Goal: Task Accomplishment & Management: Manage account settings

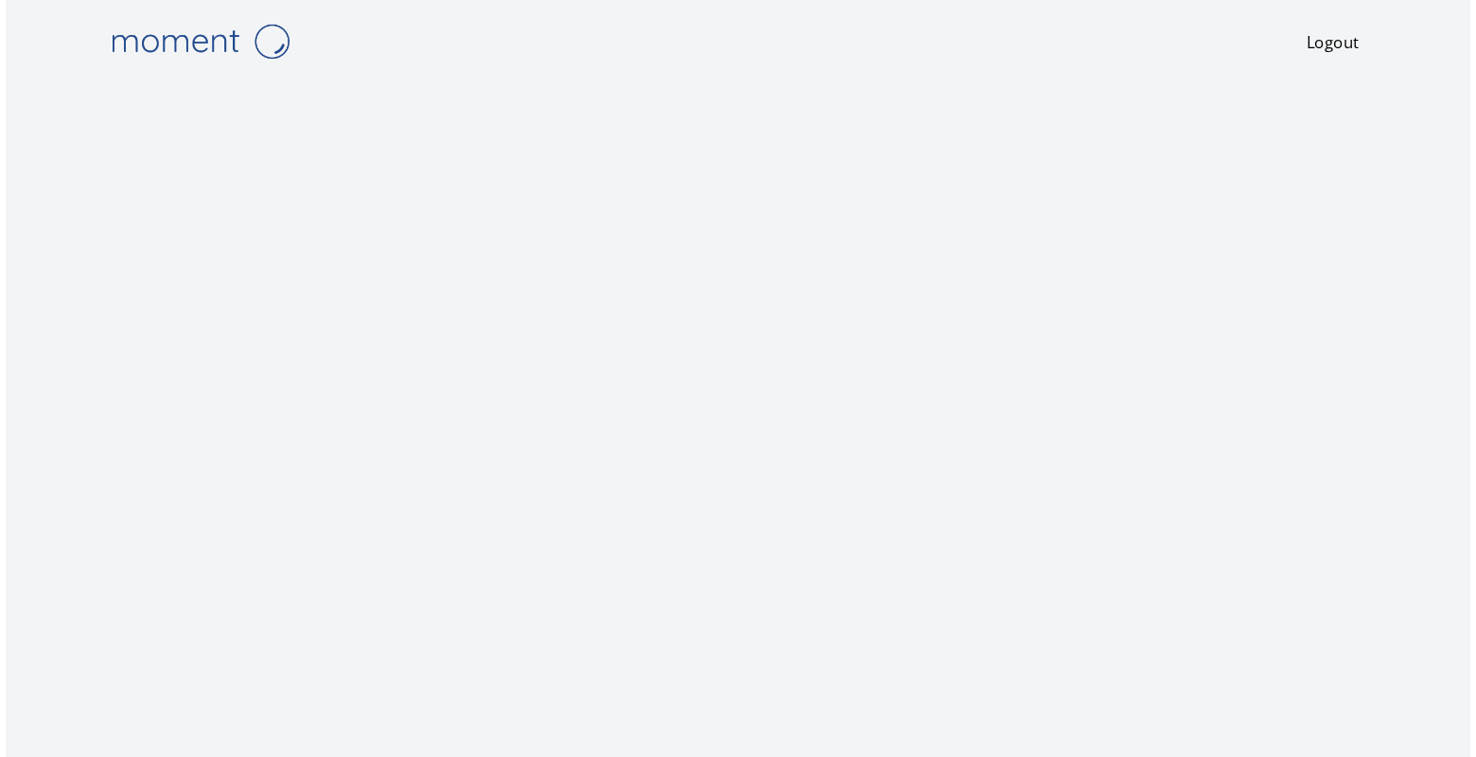
scroll to position [29, 0]
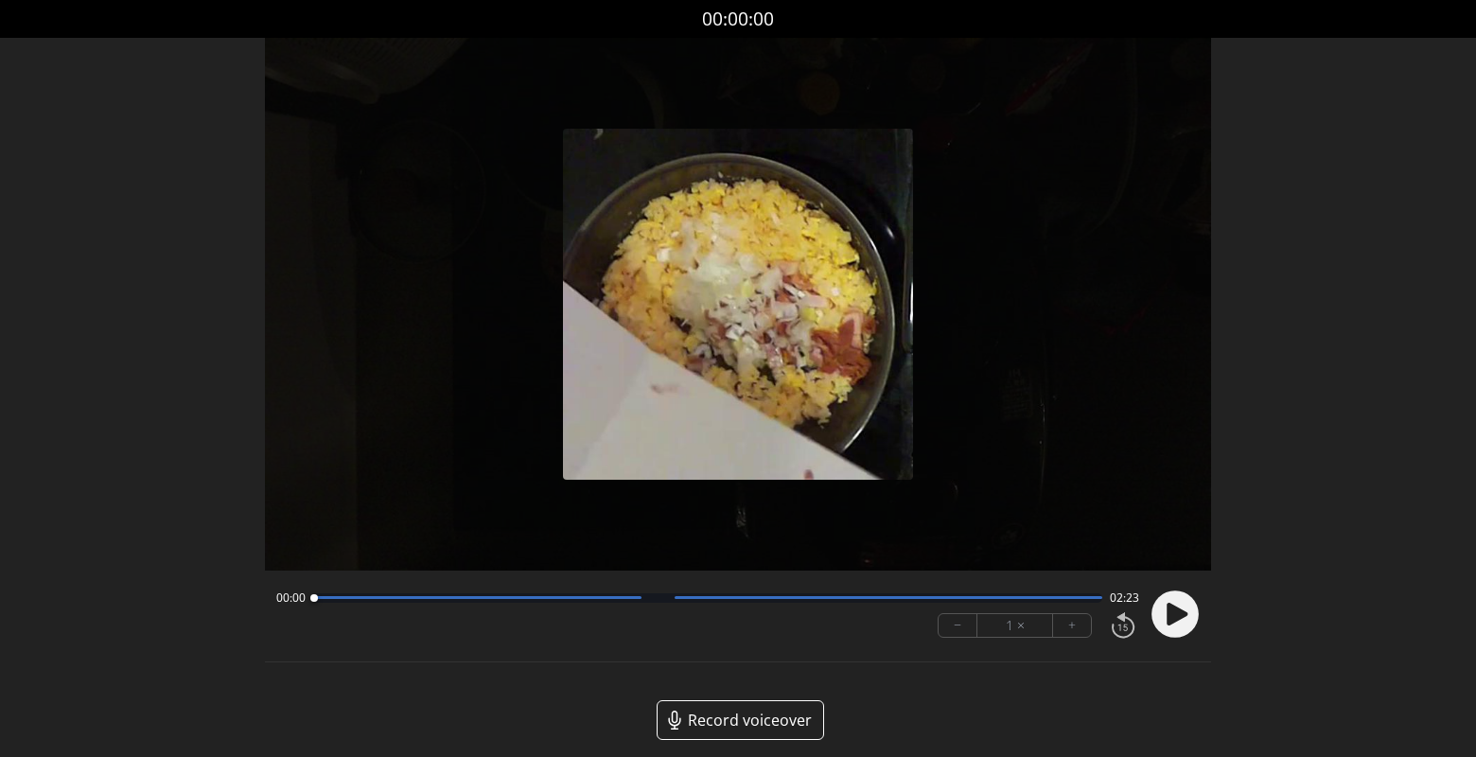
click at [1178, 621] on circle at bounding box center [1175, 614] width 47 height 47
click at [1070, 621] on button "+" at bounding box center [1072, 625] width 38 height 23
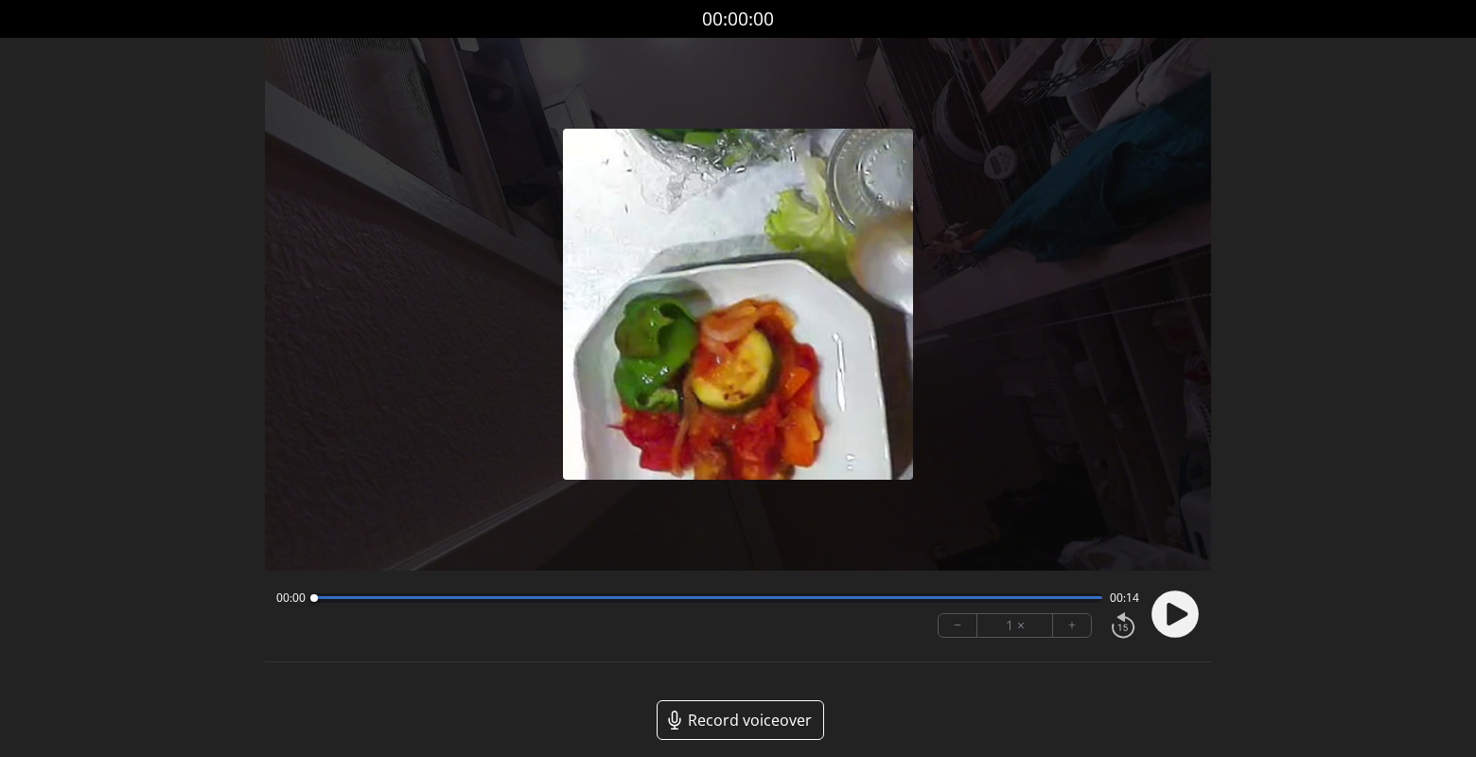
click at [1176, 612] on icon at bounding box center [1175, 614] width 49 height 49
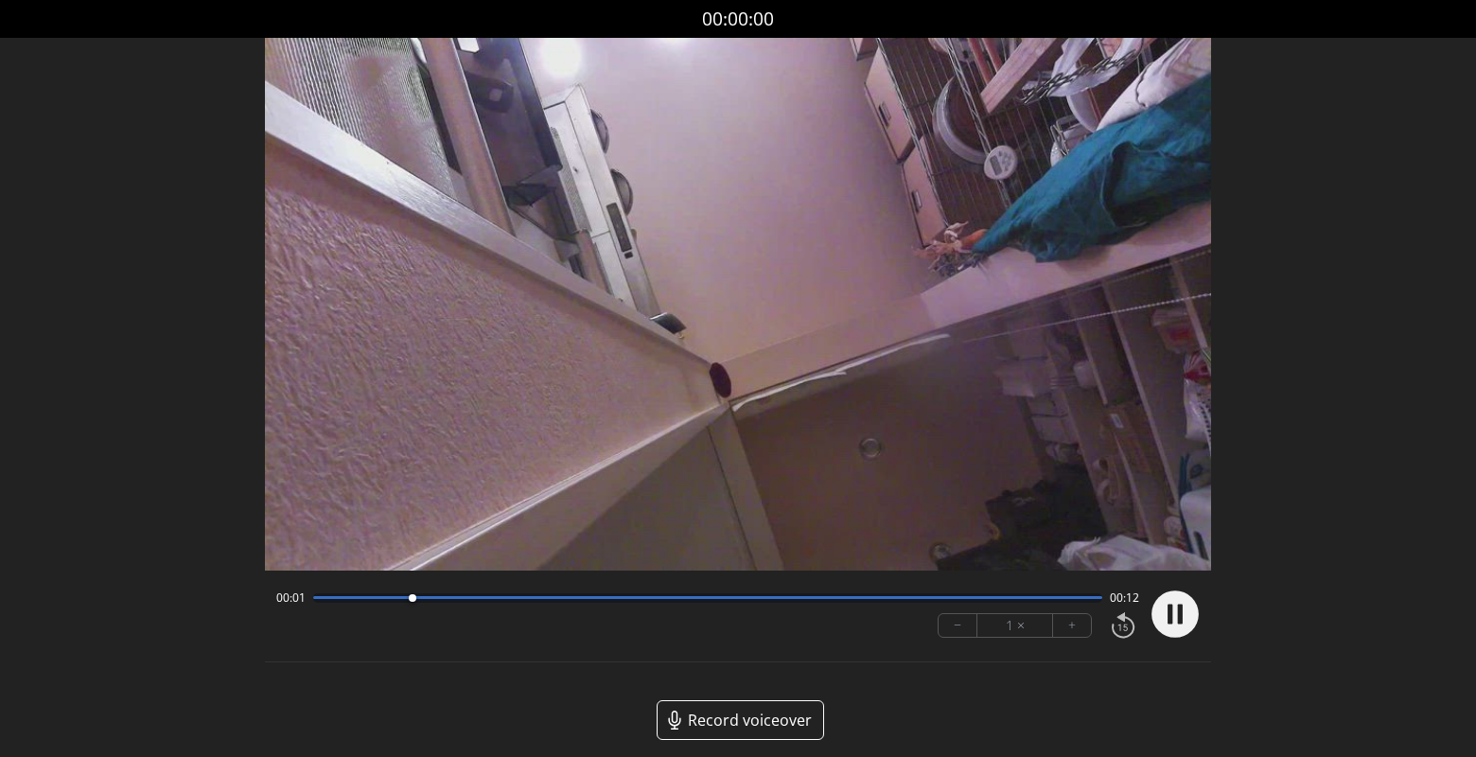
click at [1068, 623] on button "+" at bounding box center [1072, 625] width 38 height 23
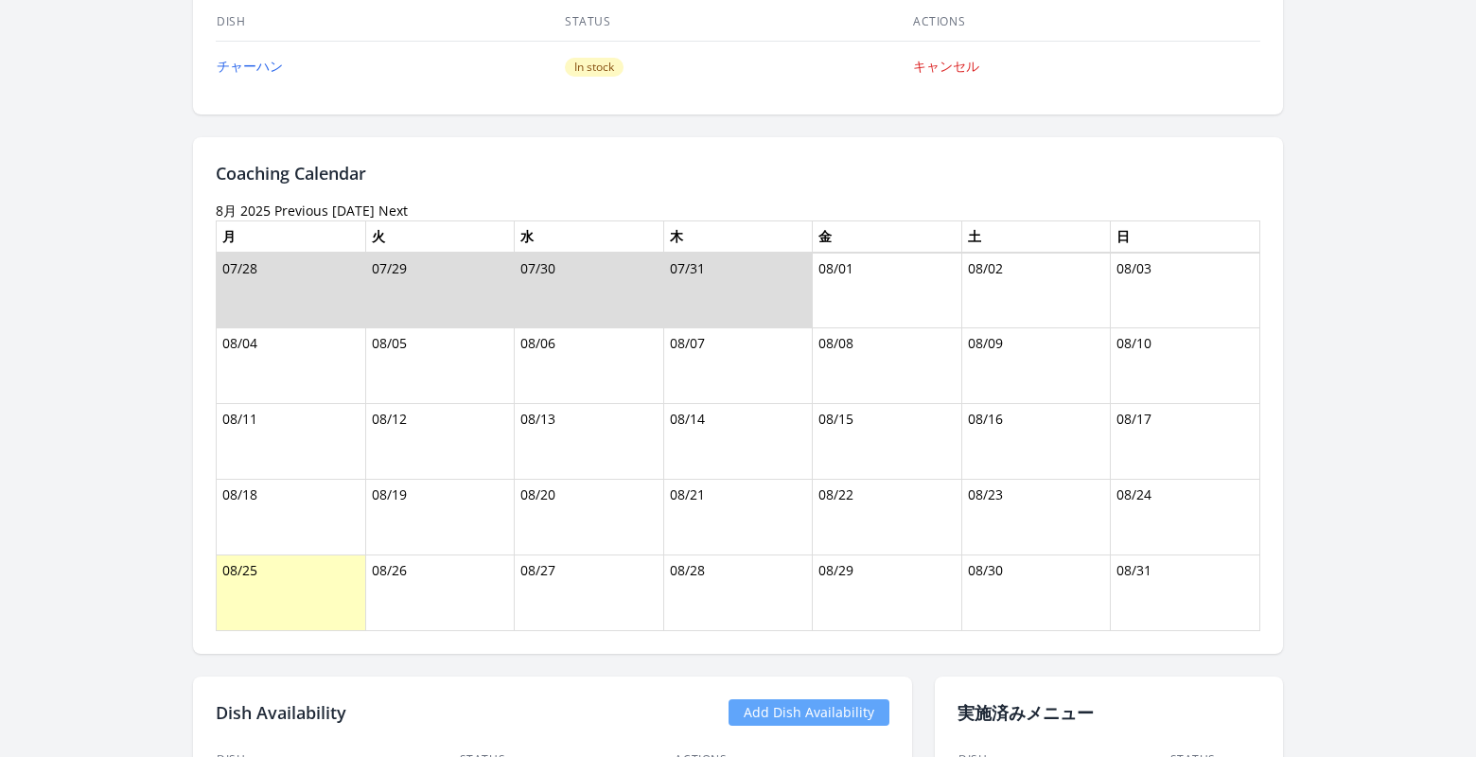
scroll to position [1367, 0]
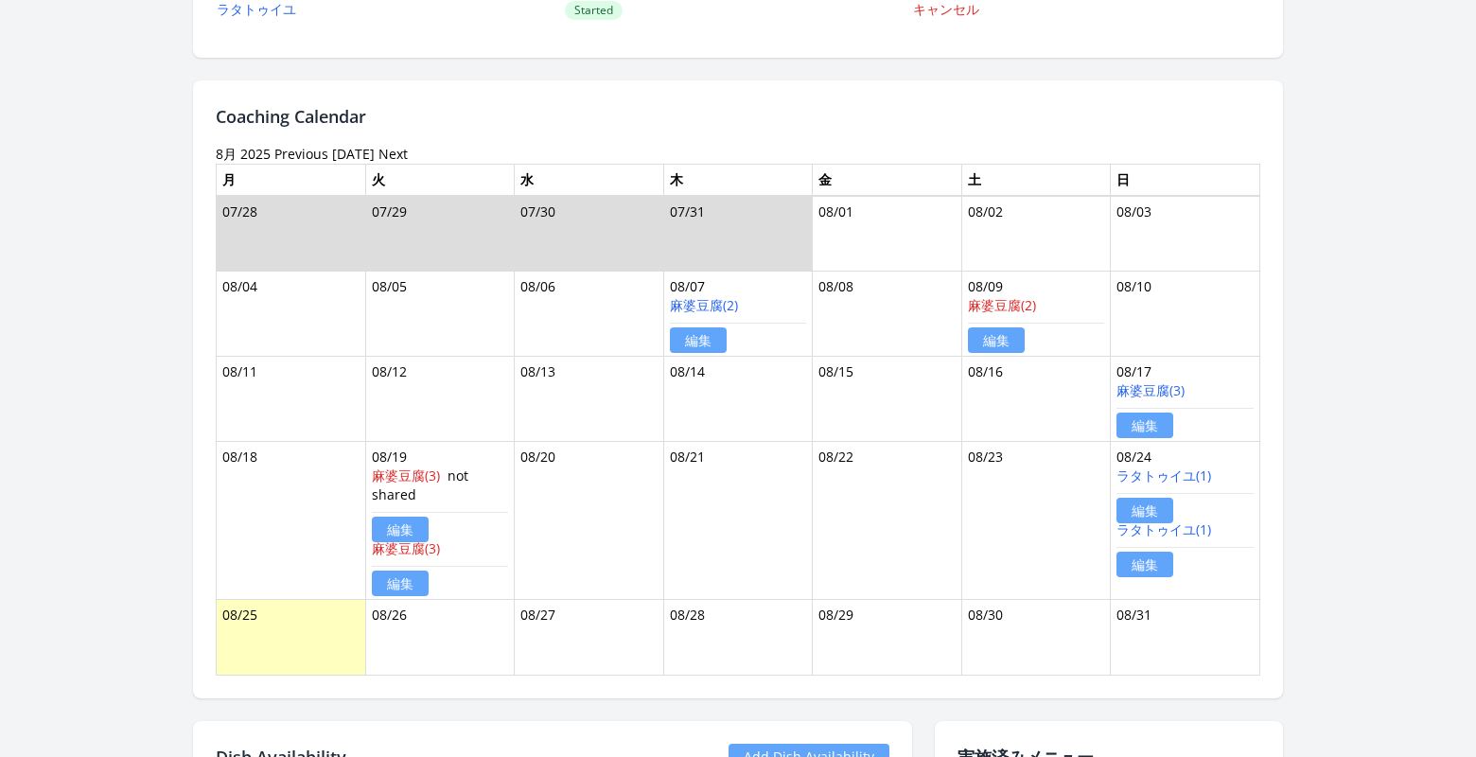
scroll to position [1127, 0]
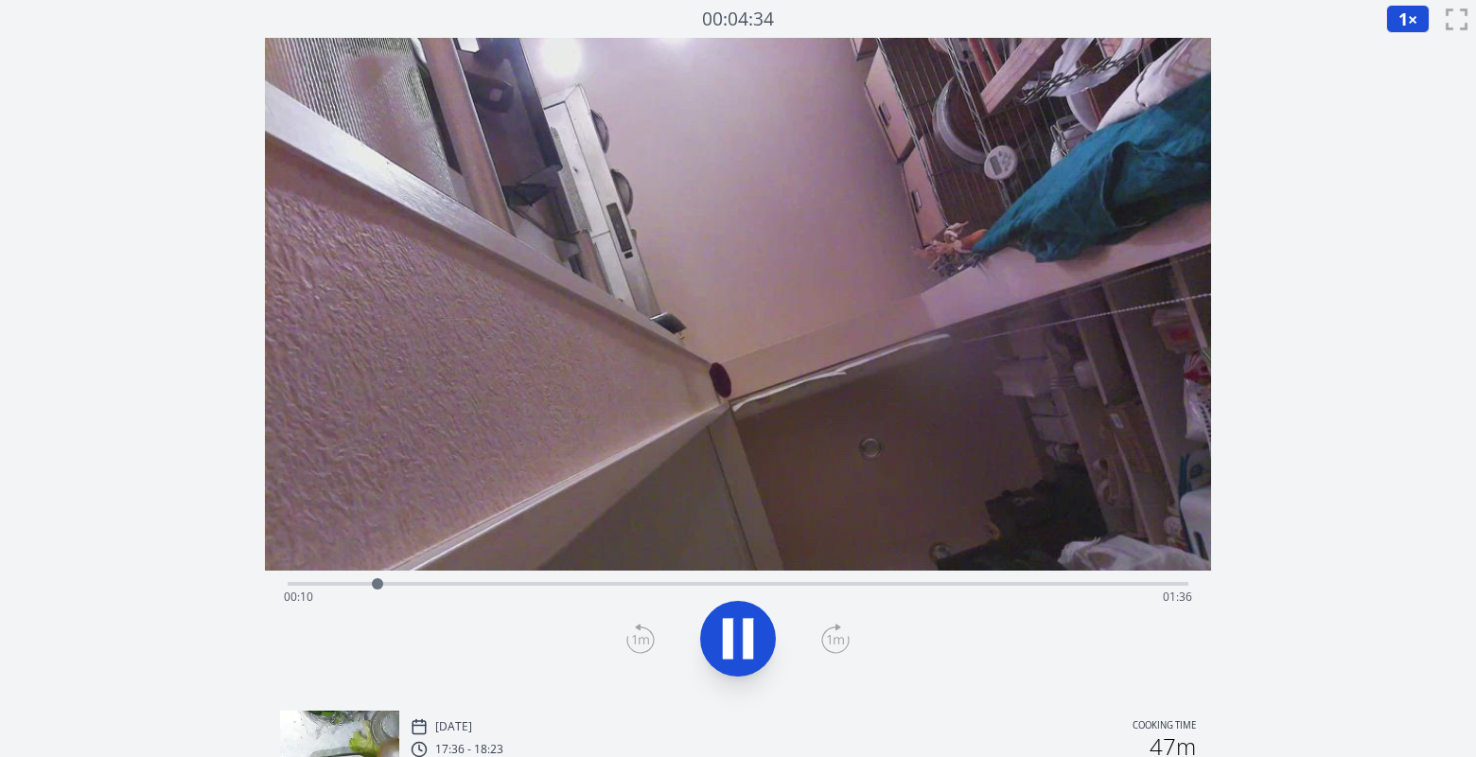
click at [738, 636] on icon at bounding box center [738, 638] width 53 height 53
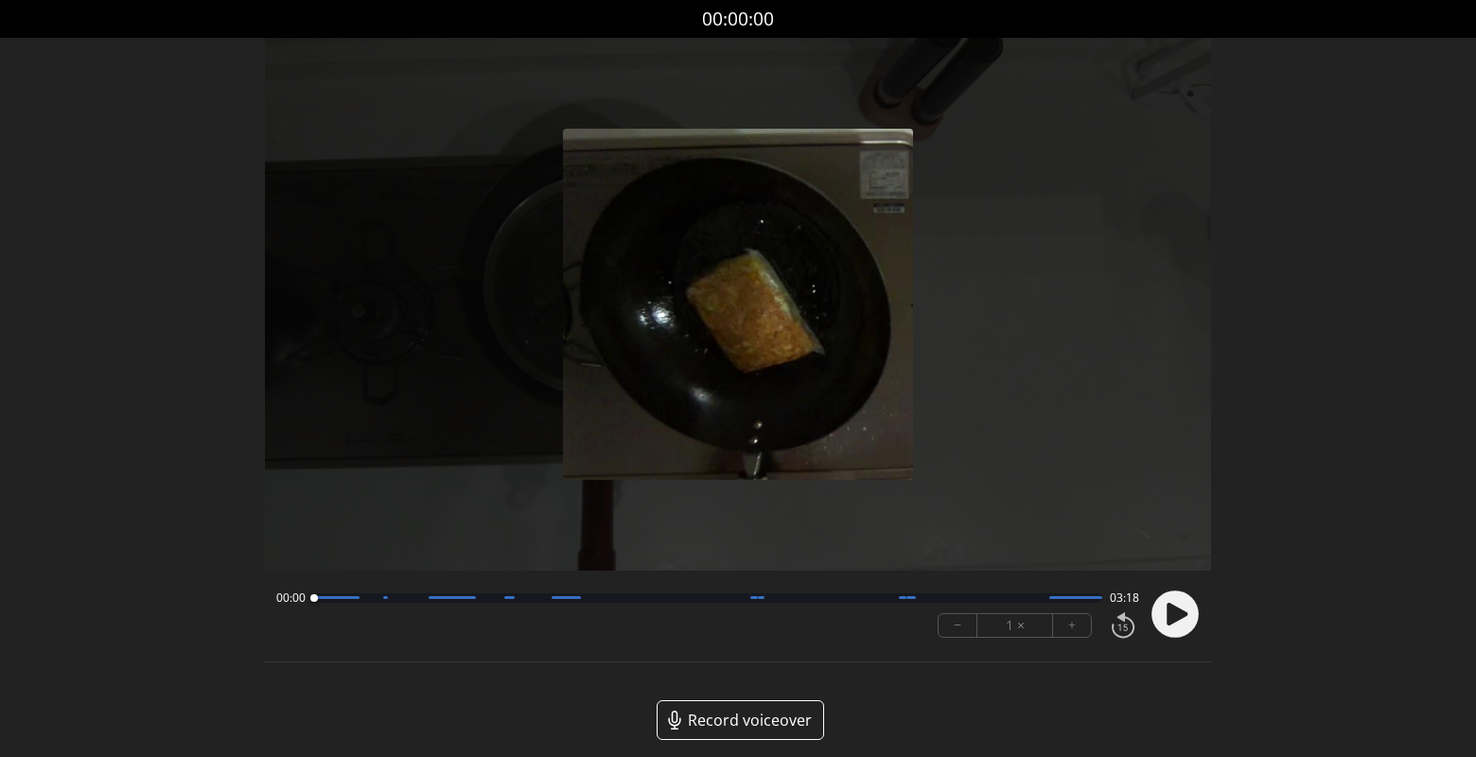
click at [1187, 622] on circle at bounding box center [1175, 614] width 47 height 47
click at [1084, 626] on button "+" at bounding box center [1072, 625] width 38 height 23
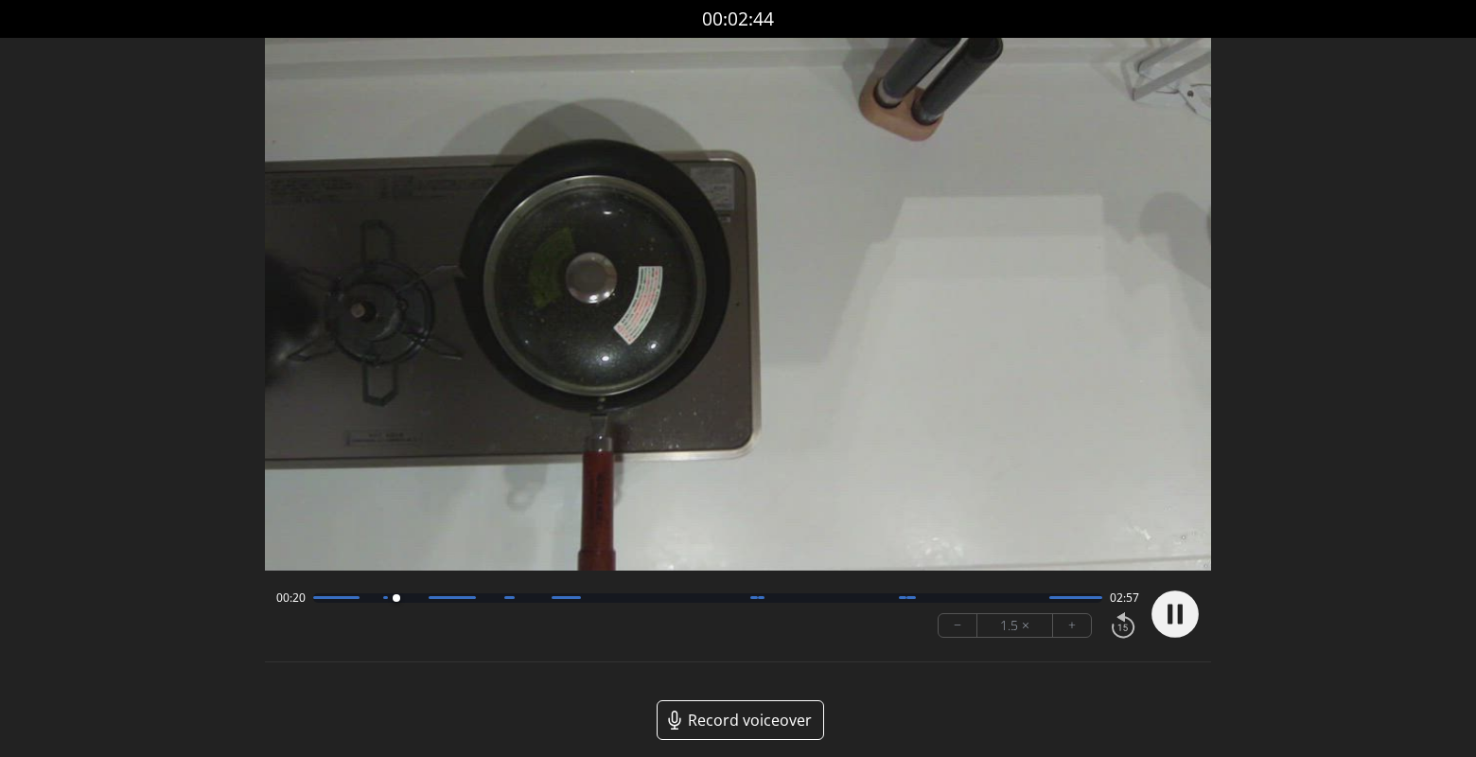
click at [1078, 630] on button "+" at bounding box center [1072, 625] width 38 height 23
click at [953, 632] on button "−" at bounding box center [958, 625] width 39 height 23
click at [953, 631] on button "−" at bounding box center [958, 625] width 39 height 23
click at [954, 627] on button "−" at bounding box center [958, 625] width 39 height 23
click at [1175, 618] on circle at bounding box center [1175, 614] width 47 height 47
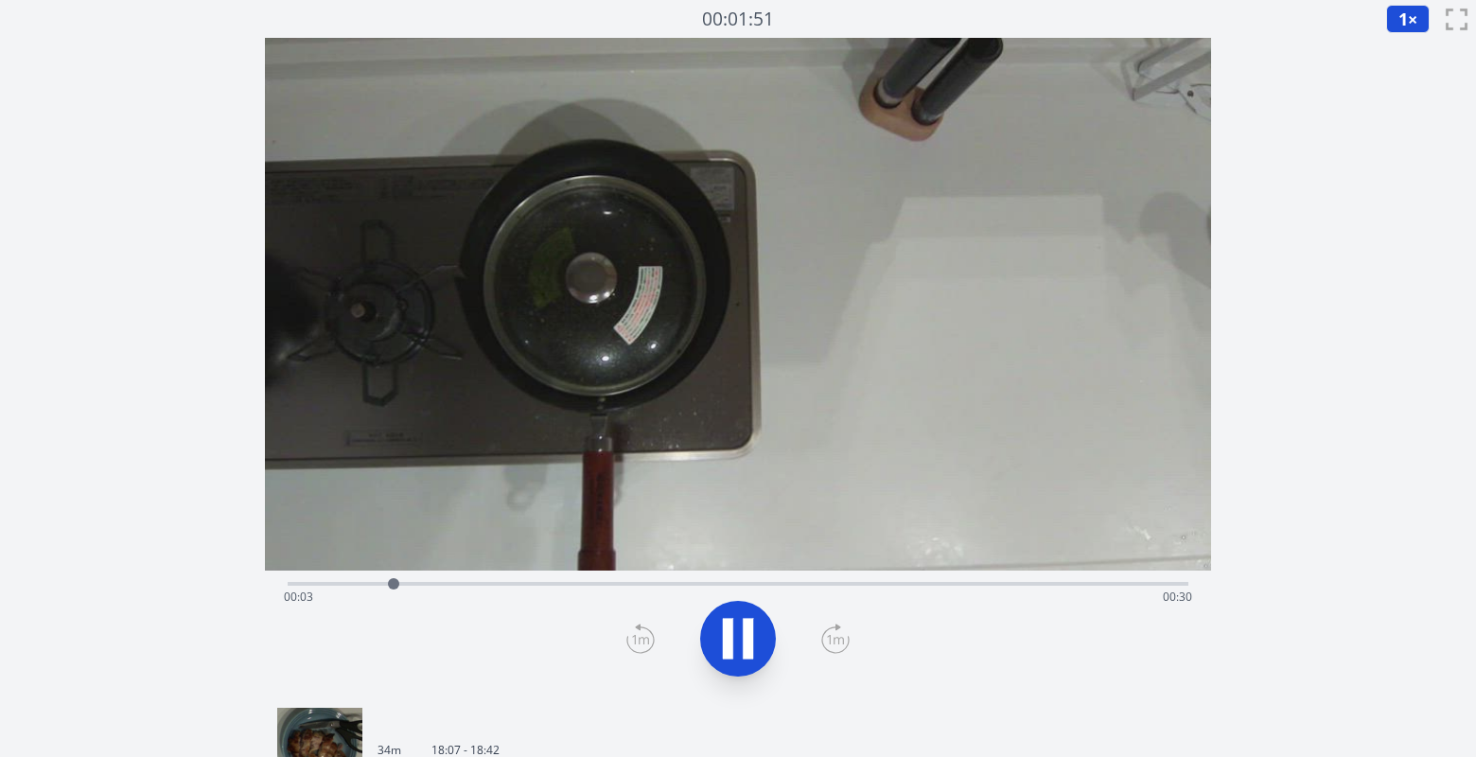
click at [1052, 589] on div "Time elapsed: 00:03 Time remaining: 00:30" at bounding box center [738, 597] width 909 height 30
click at [1053, 586] on div at bounding box center [1054, 583] width 11 height 11
click at [1018, 587] on div "Time elapsed: 00:30 Time remaining: 00:04" at bounding box center [738, 597] width 909 height 30
click at [981, 589] on div "Time elapsed: 00:28 Time remaining: 00:06" at bounding box center [738, 597] width 909 height 30
click at [820, 585] on div "Time elapsed: 00:27 Time remaining: 00:07" at bounding box center [738, 597] width 909 height 30
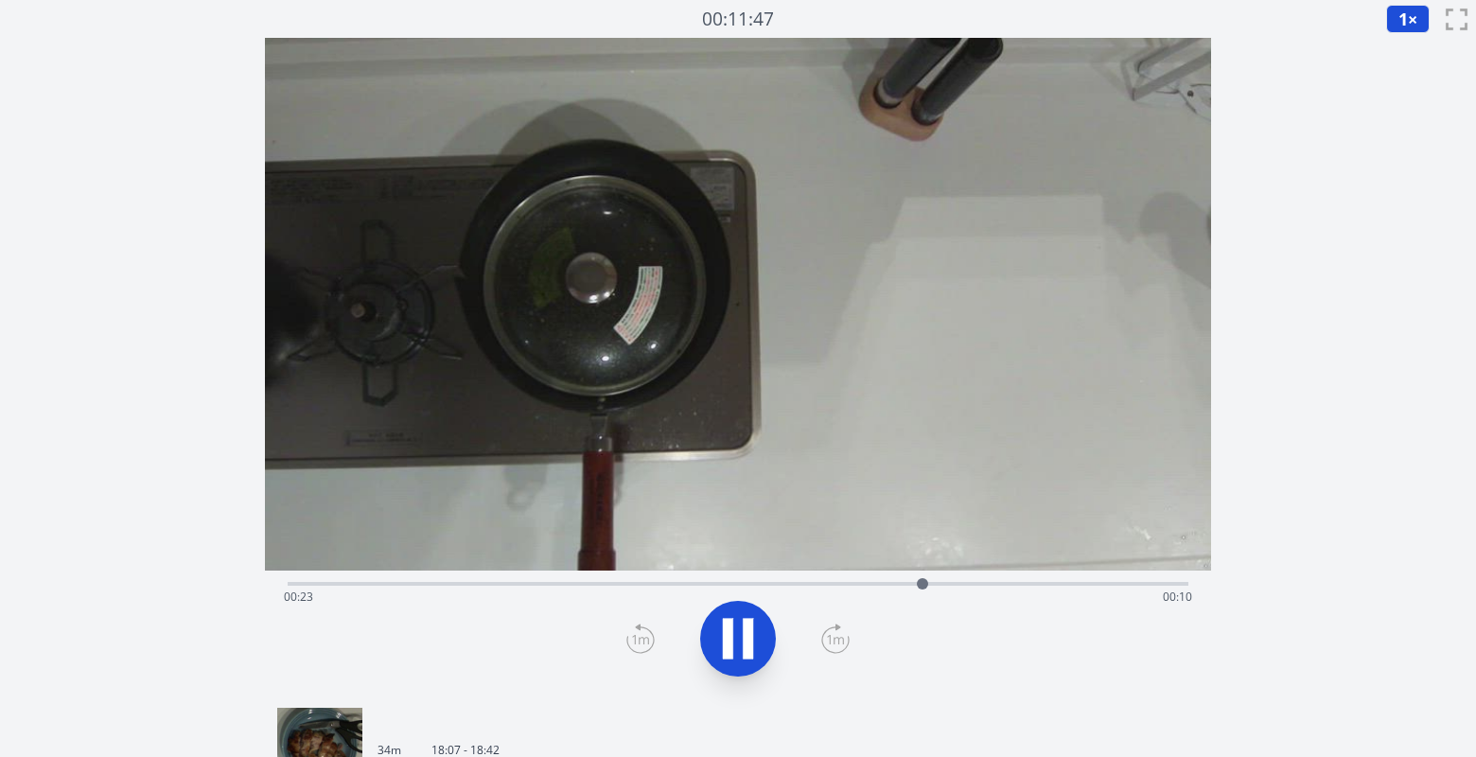
click at [673, 585] on div "Time elapsed: 00:23 Time remaining: 00:10" at bounding box center [738, 597] width 909 height 30
click at [499, 585] on div "Time elapsed: 00:18 Time remaining: 00:15" at bounding box center [738, 597] width 909 height 30
click at [499, 585] on div at bounding box center [504, 584] width 28 height 28
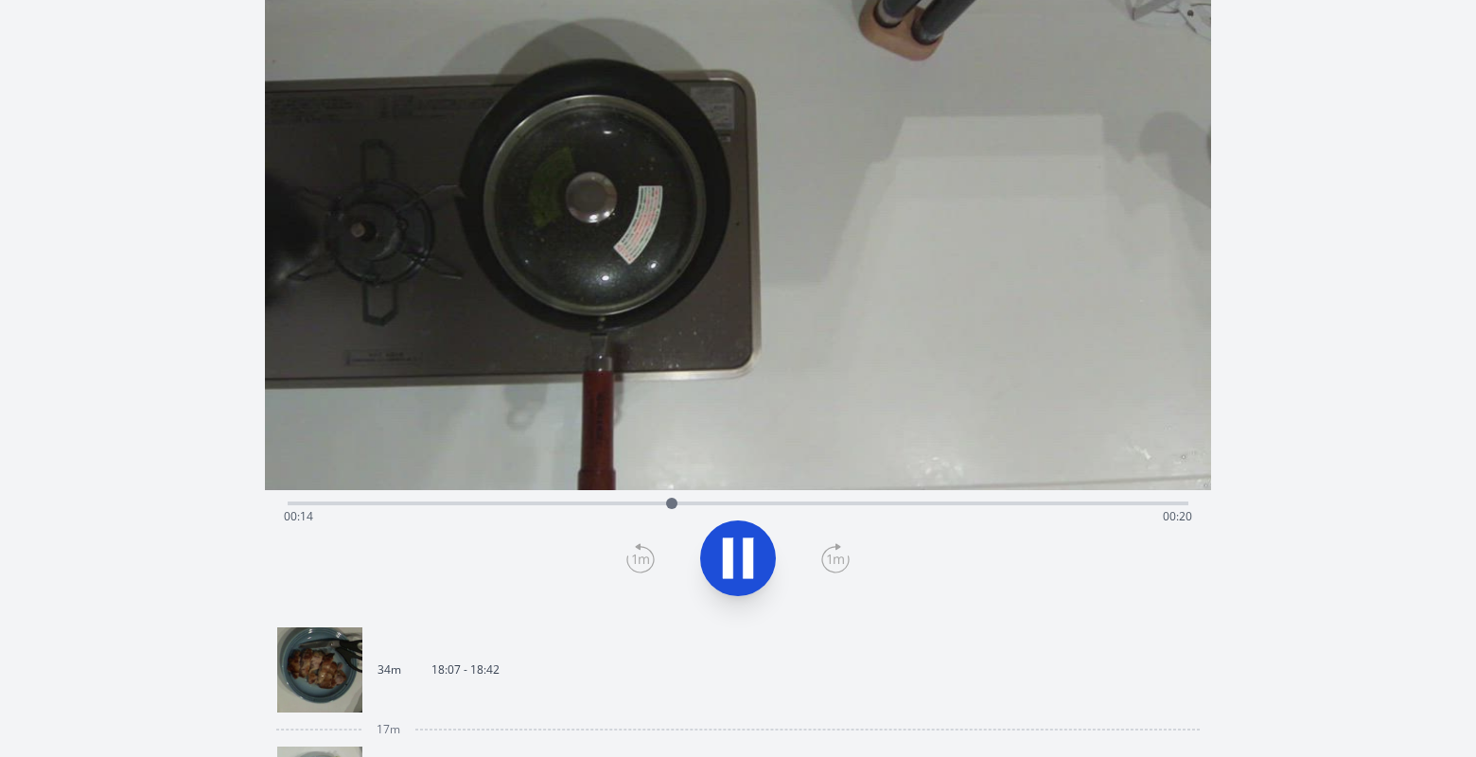
scroll to position [169, 0]
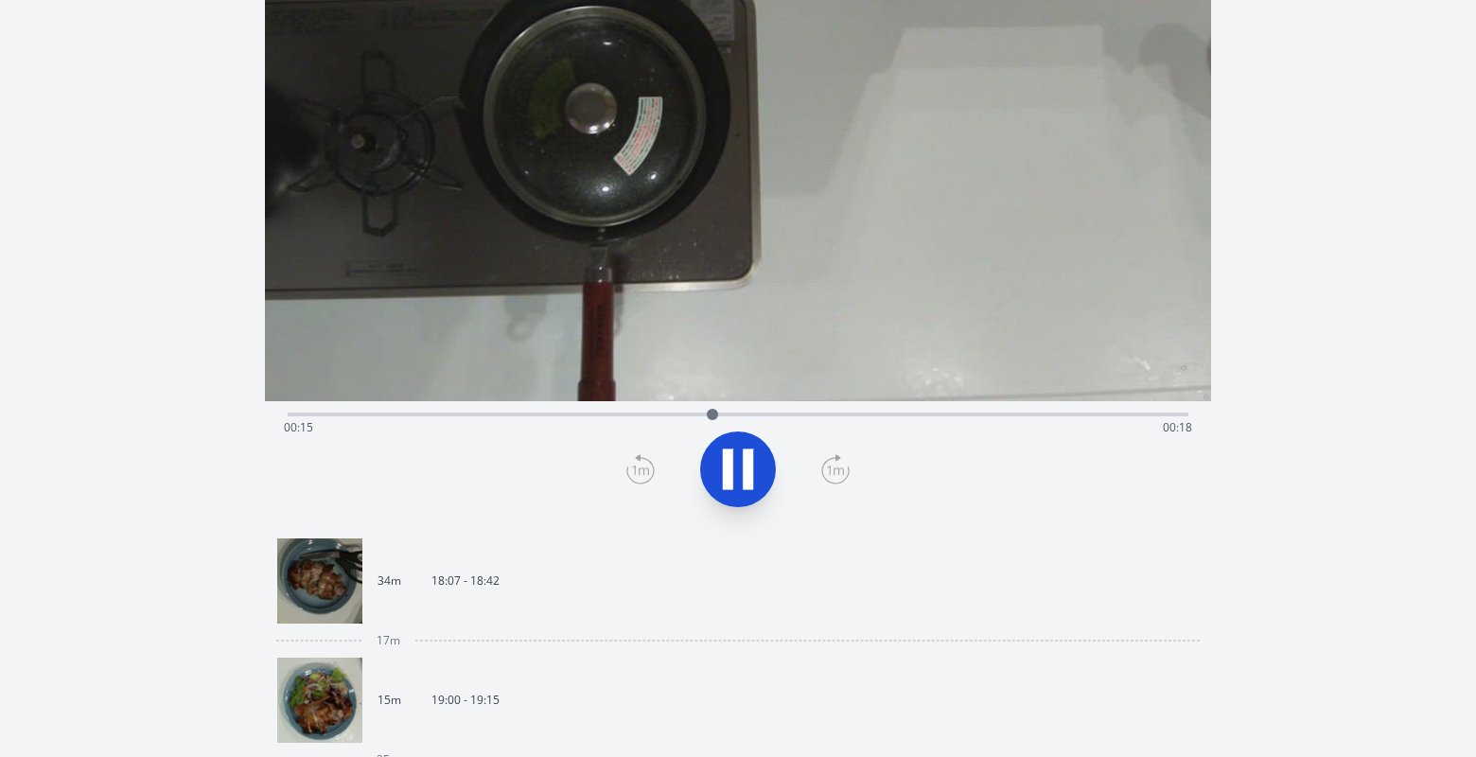
click at [331, 602] on img at bounding box center [319, 580] width 85 height 85
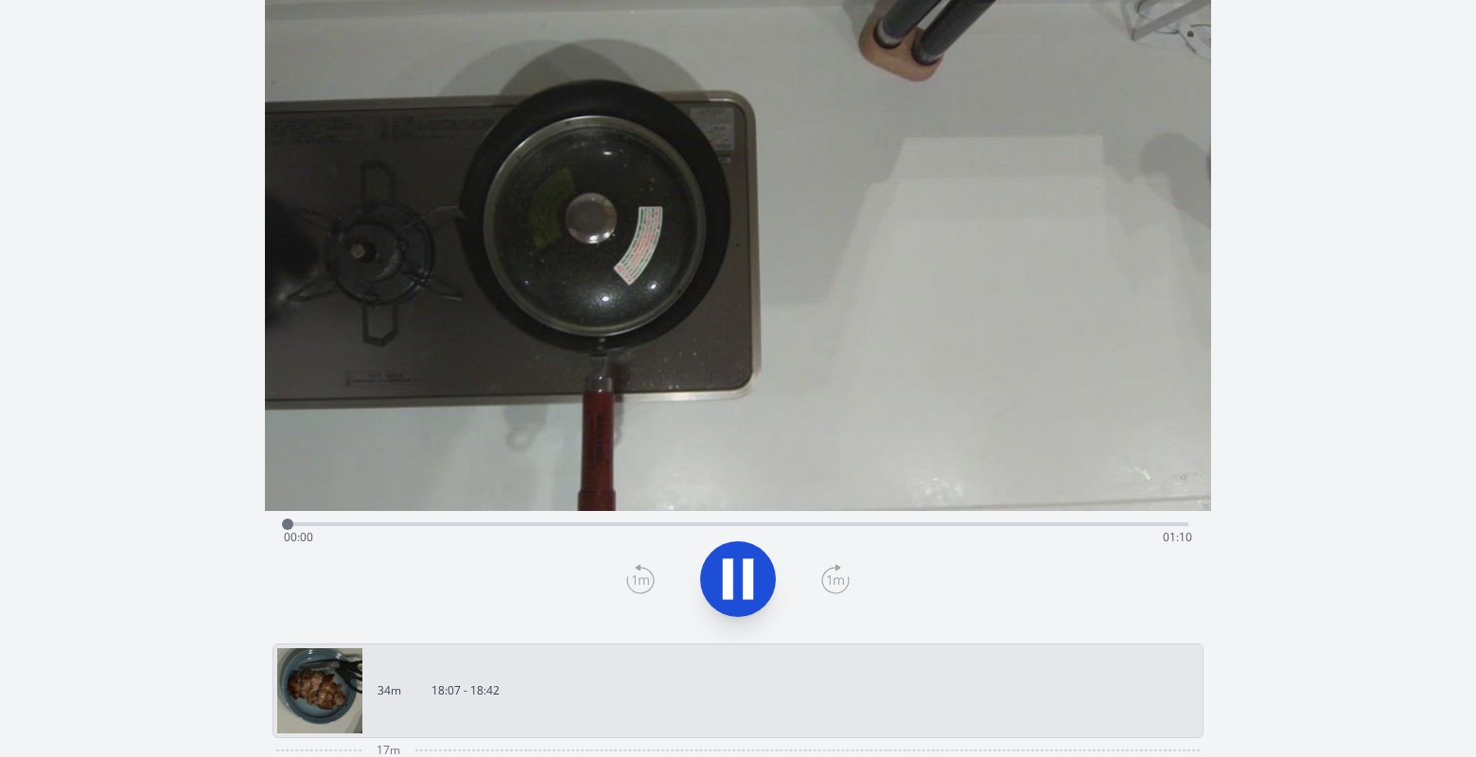
scroll to position [47, 0]
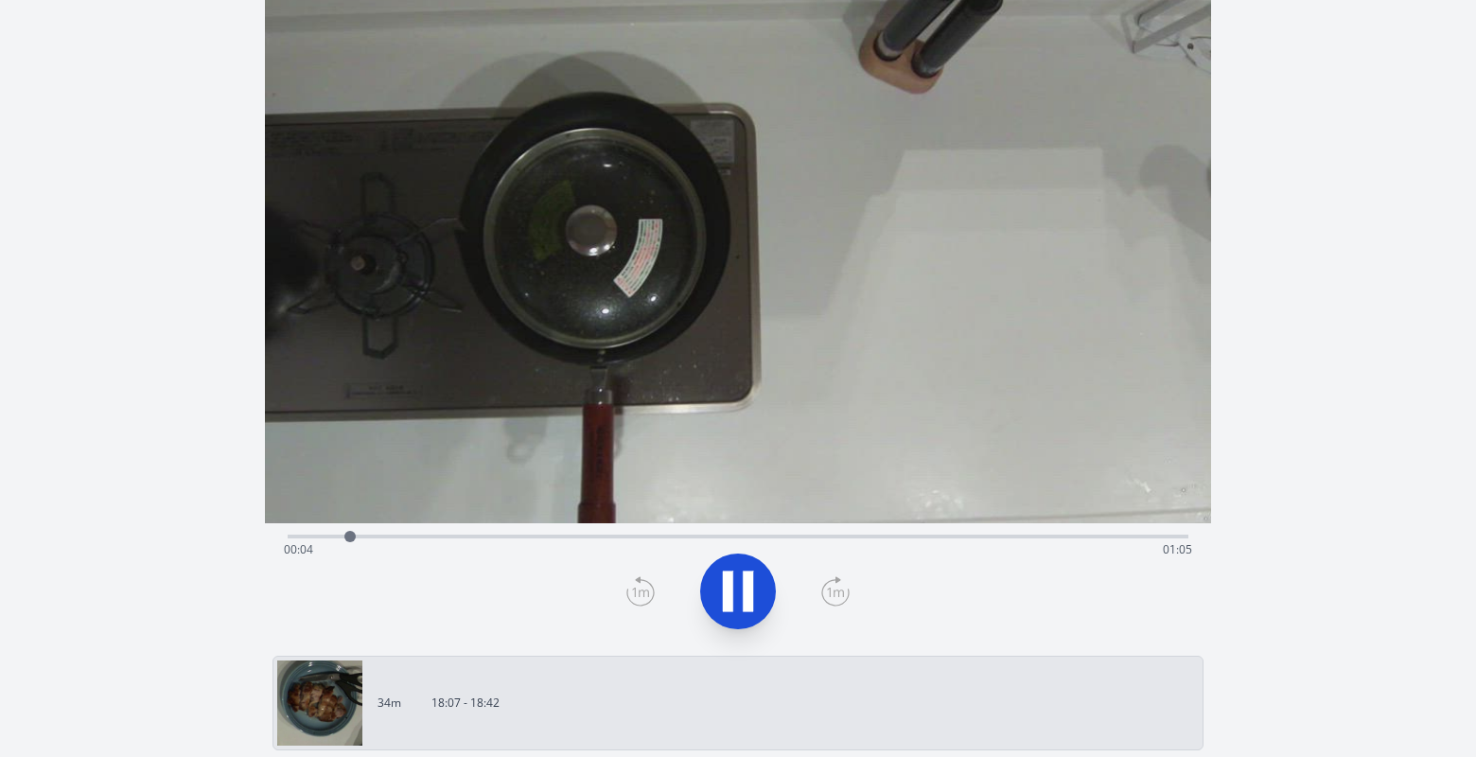
click at [1066, 540] on div "Time elapsed: 00:04 Time remaining: 01:05" at bounding box center [738, 550] width 909 height 30
click at [722, 571] on icon at bounding box center [738, 591] width 53 height 53
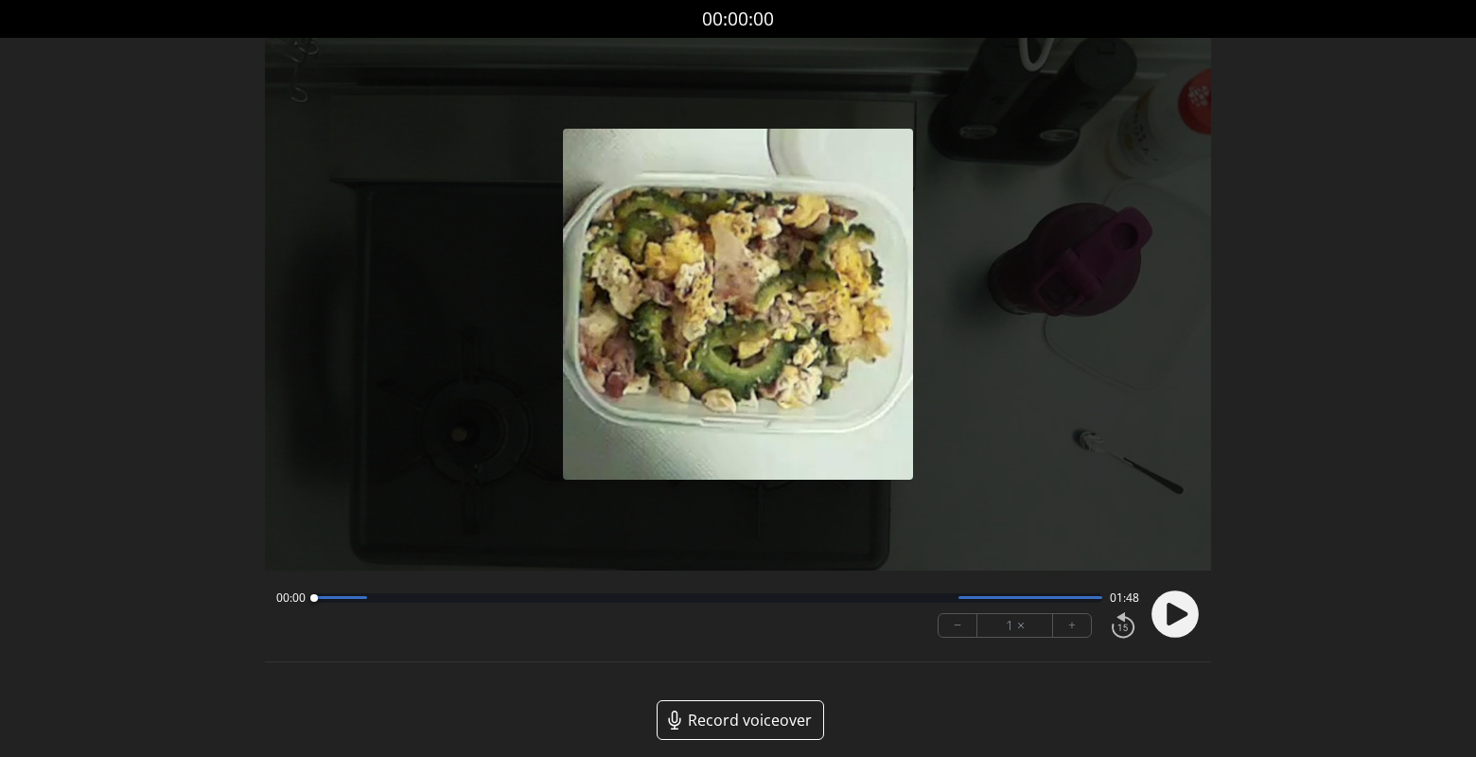
click at [1173, 616] on icon at bounding box center [1177, 613] width 21 height 23
click at [1000, 601] on div at bounding box center [707, 597] width 789 height 9
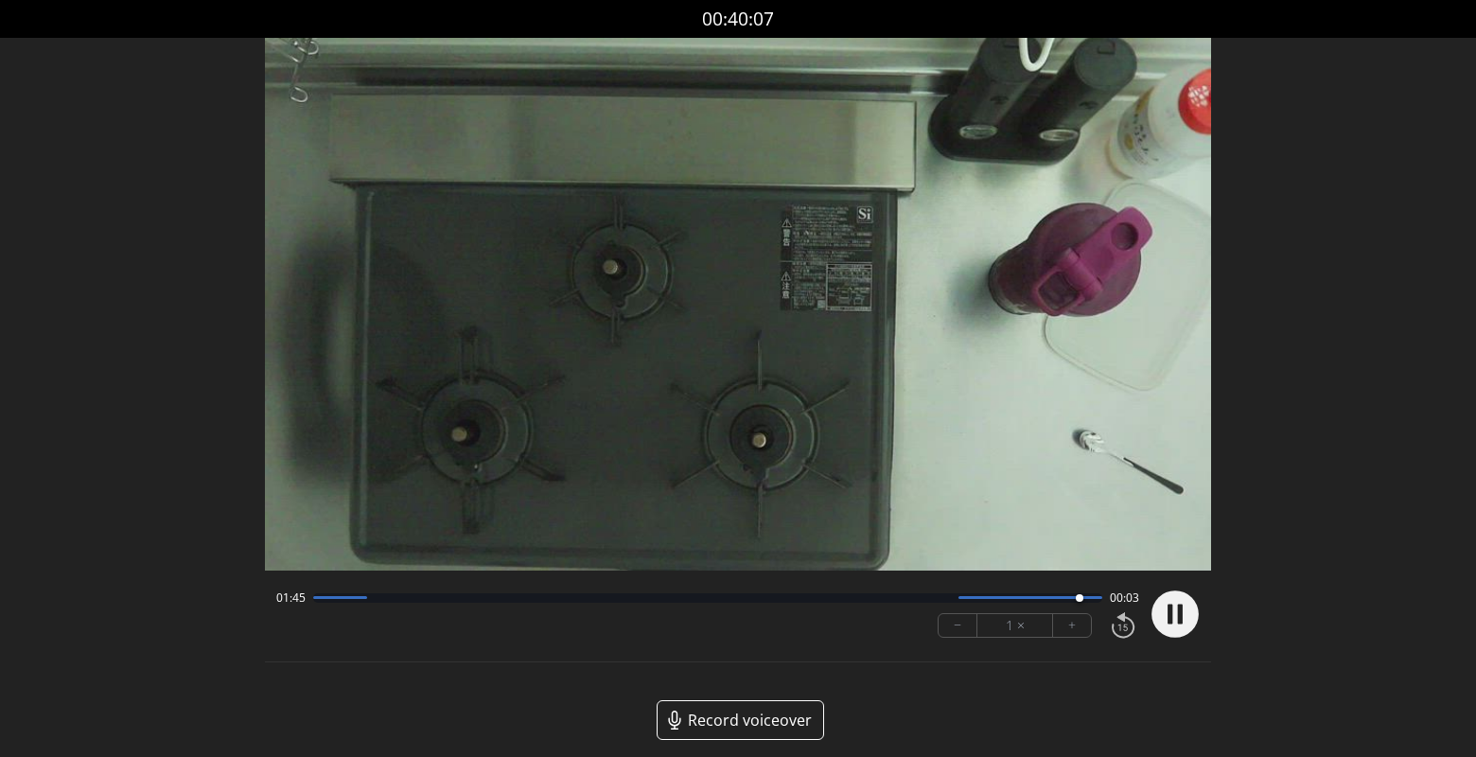
drag, startPoint x: 1166, startPoint y: 613, endPoint x: 781, endPoint y: 265, distance: 519.3
click at [1157, 609] on circle at bounding box center [1175, 614] width 47 height 47
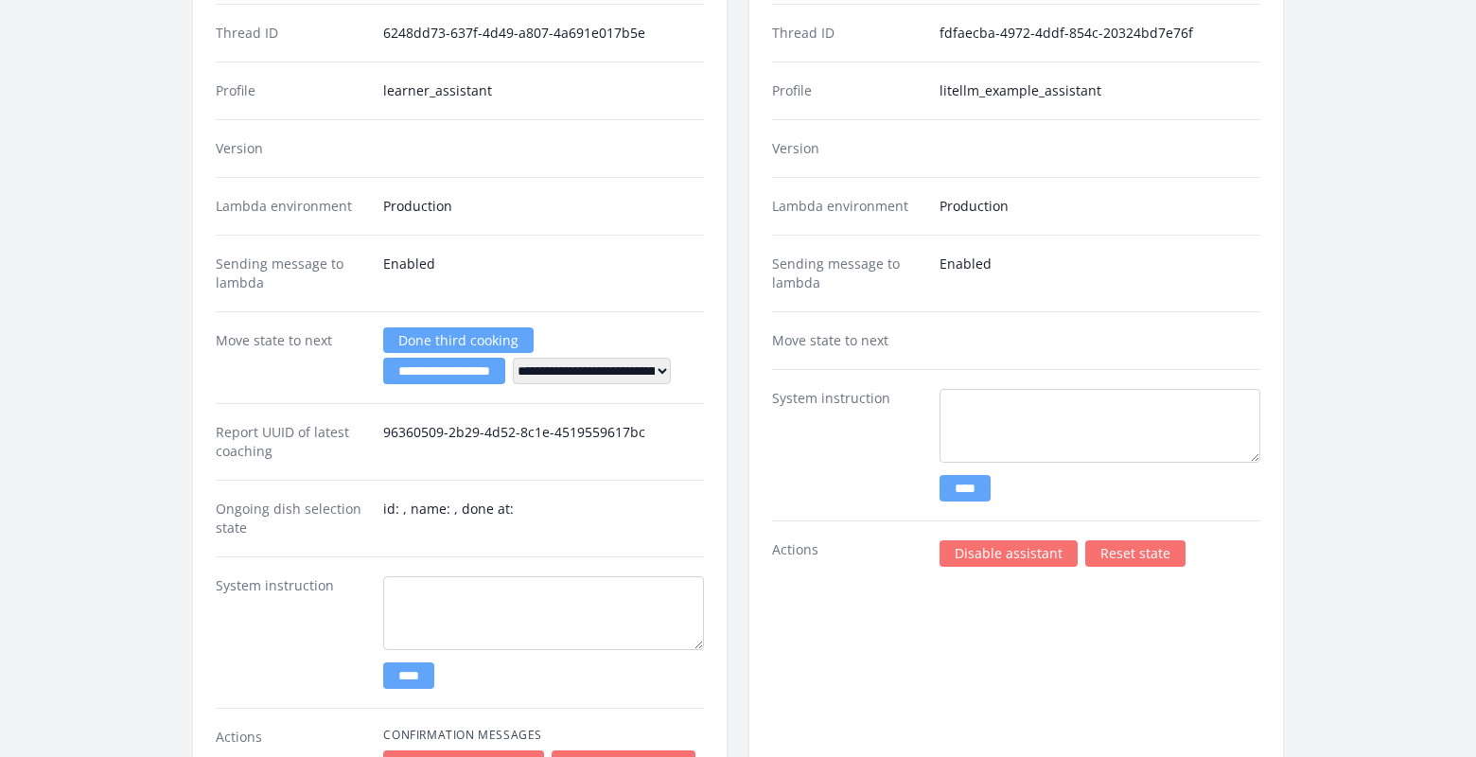
scroll to position [4161, 0]
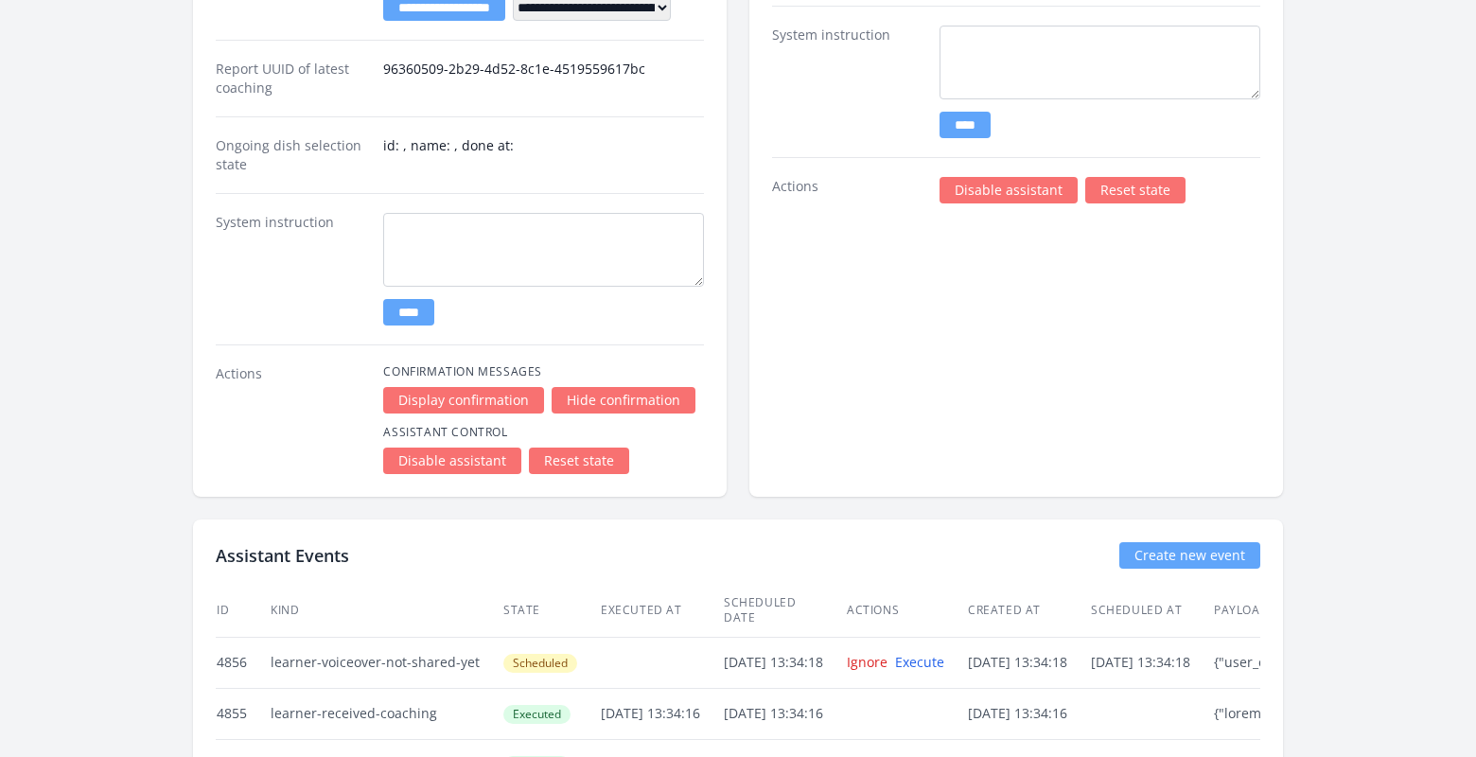
click at [982, 187] on link "Disable assistant" at bounding box center [1009, 190] width 138 height 26
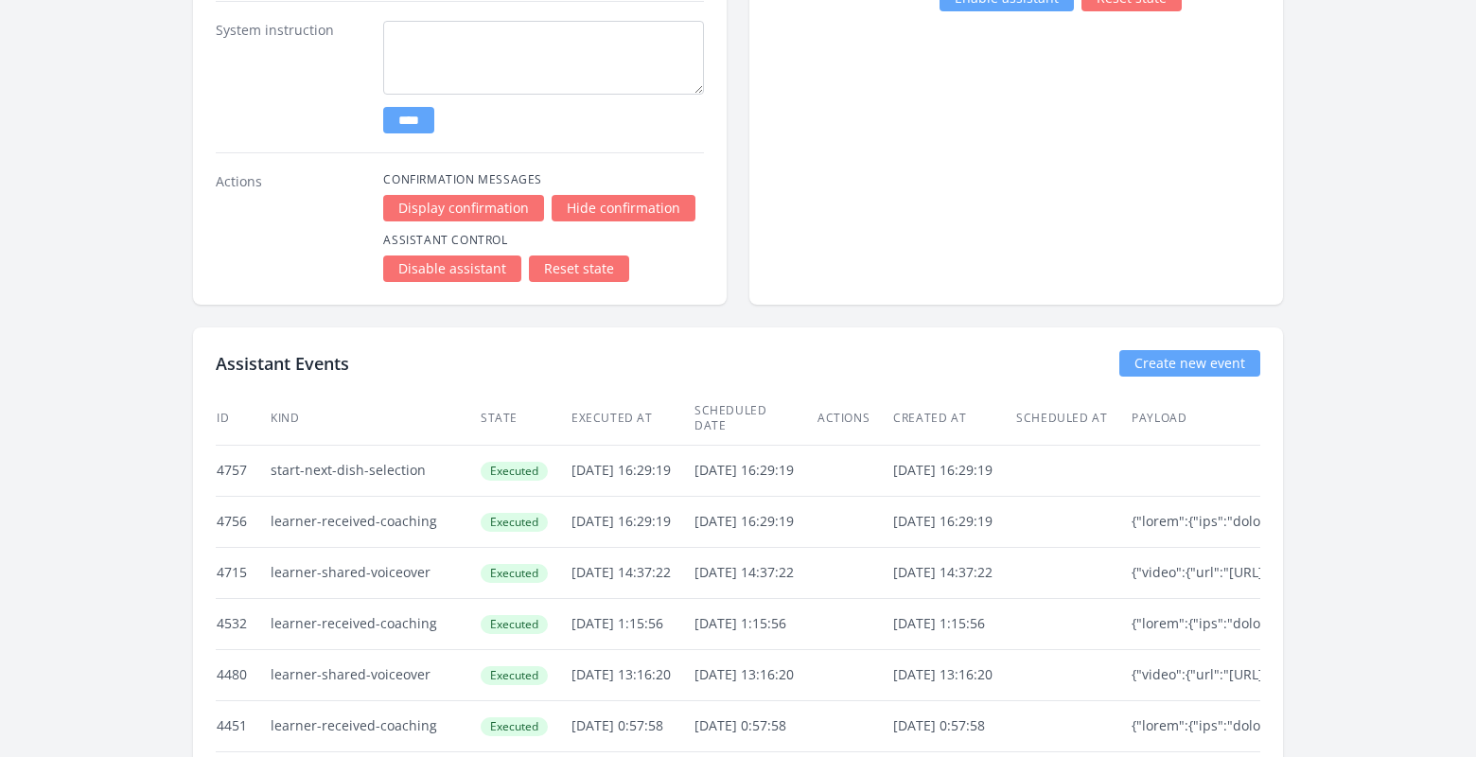
scroll to position [3400, 0]
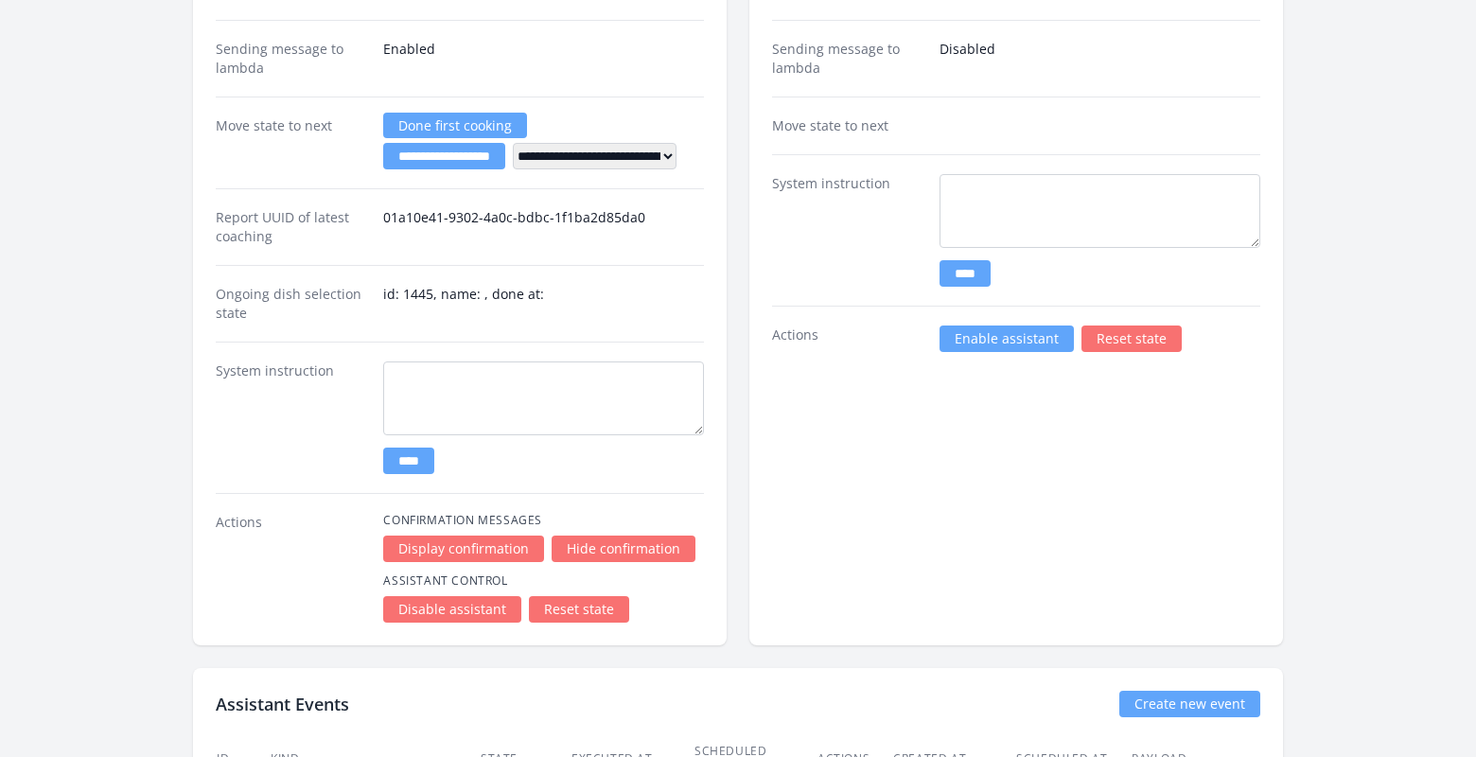
click at [979, 334] on link "Enable assistant" at bounding box center [1007, 339] width 134 height 26
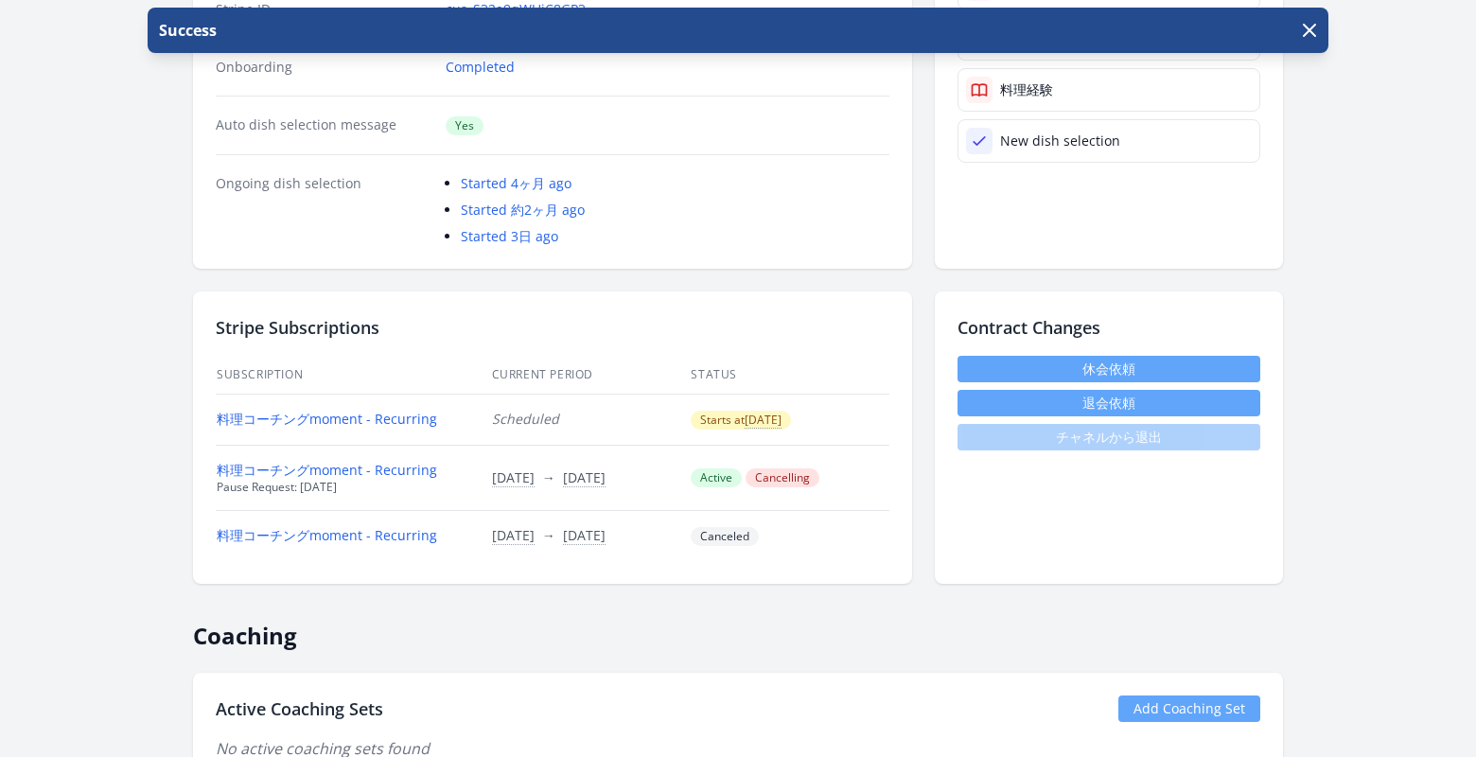
scroll to position [25, 0]
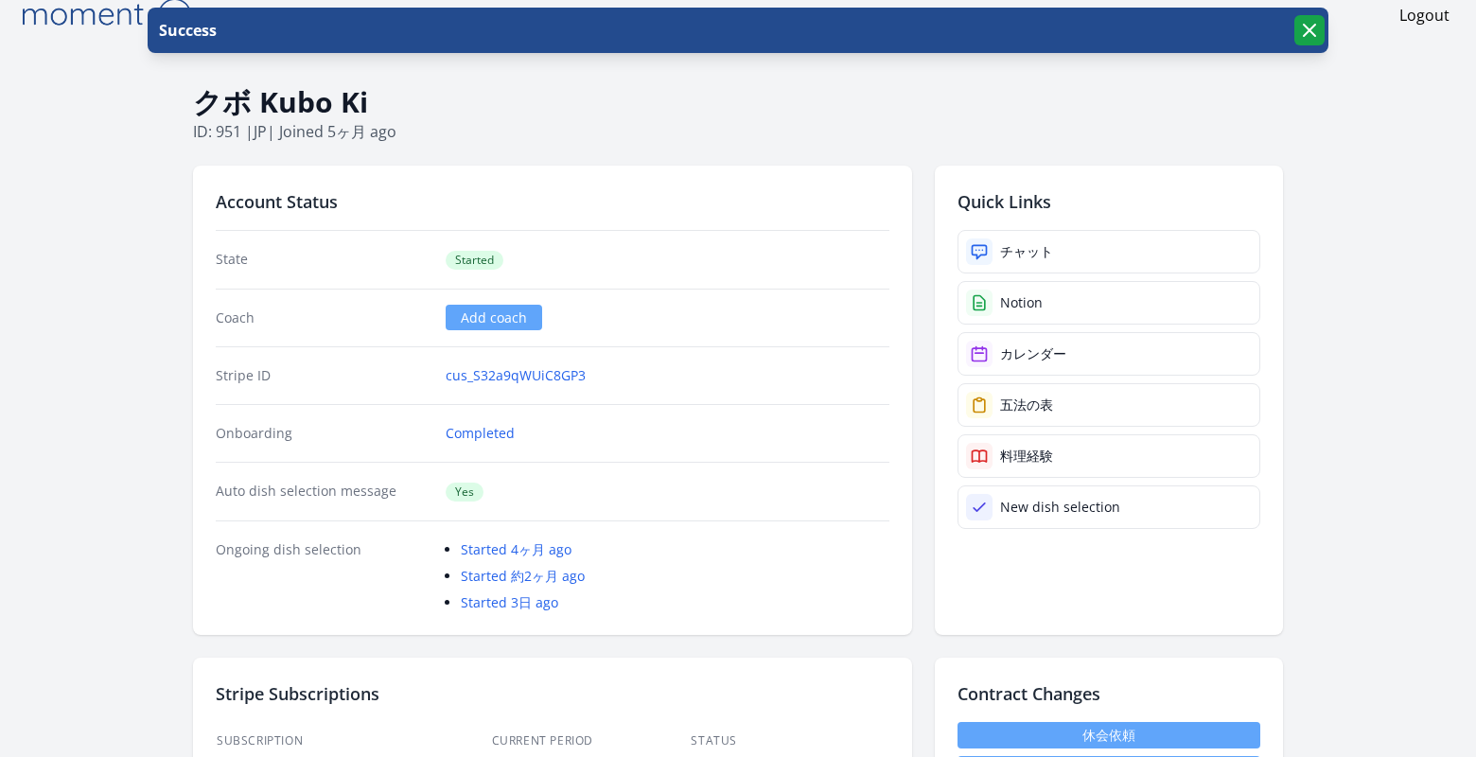
click at [1306, 26] on icon "button" at bounding box center [1309, 30] width 11 height 11
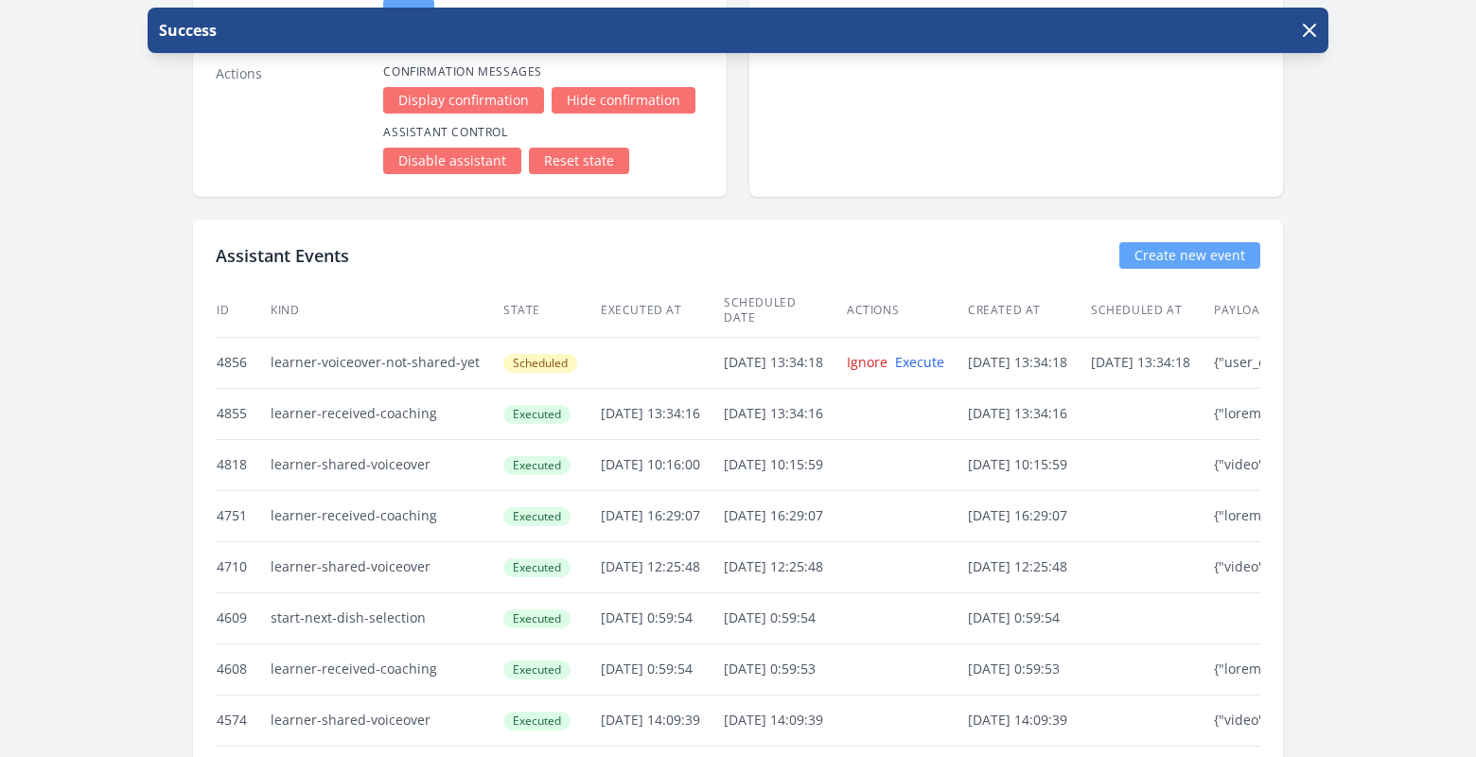
scroll to position [4641, 0]
